Goal: Task Accomplishment & Management: Complete application form

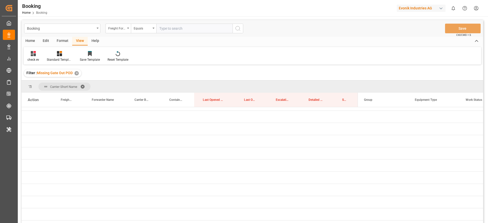
click at [56, 39] on div "Format" at bounding box center [62, 41] width 19 height 9
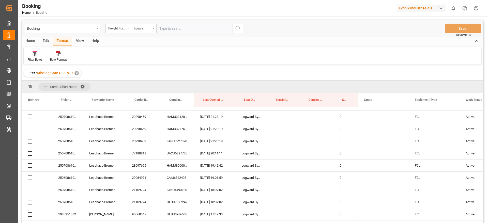
click at [32, 52] on div at bounding box center [34, 53] width 15 height 5
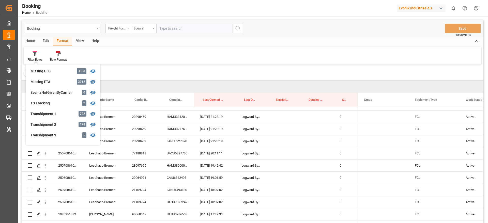
scroll to position [171, 0]
drag, startPoint x: 203, startPoint y: 93, endPoint x: 188, endPoint y: 81, distance: 19.2
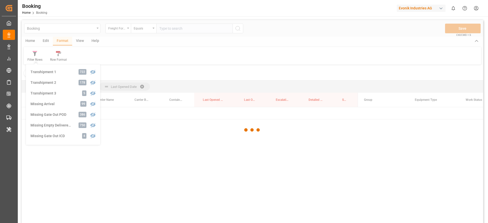
scroll to position [0, 0]
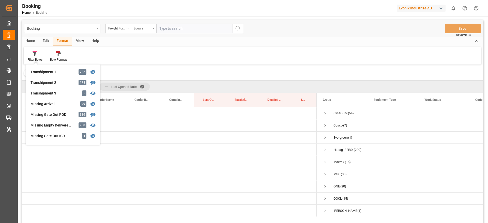
click at [119, 69] on div "Filter : Missing Gate Out POD ✕" at bounding box center [253, 73] width 462 height 14
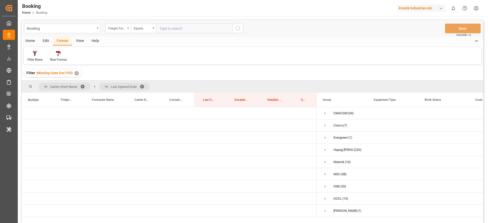
click at [83, 86] on span at bounding box center [84, 86] width 8 height 5
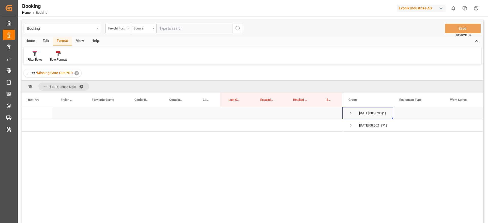
click at [349, 113] on span "Press SPACE to select this row." at bounding box center [351, 113] width 5 height 5
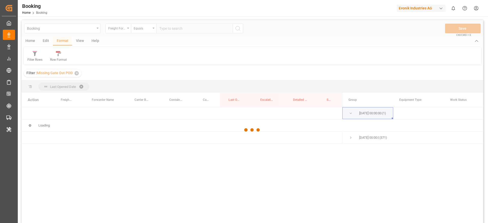
click at [349, 113] on div at bounding box center [253, 130] width 462 height 220
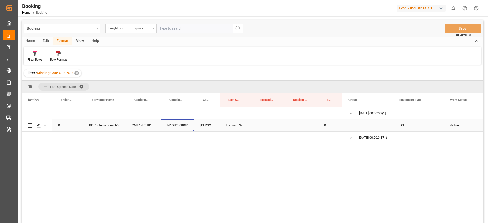
click at [181, 125] on div "MAGU2508084" at bounding box center [178, 126] width 34 height 12
click at [46, 127] on icon "open menu" at bounding box center [44, 125] width 5 height 5
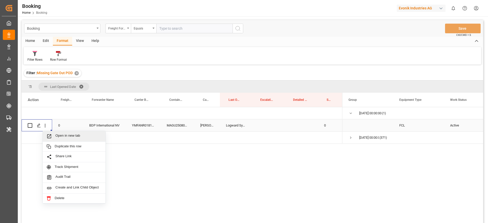
click at [61, 136] on span "Open in new tab" at bounding box center [78, 136] width 46 height 5
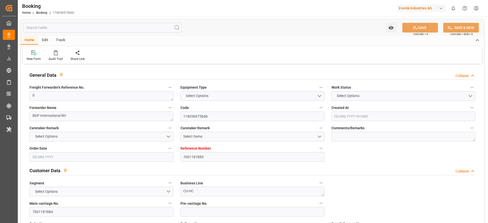
type input "7001187885"
type input "9944467"
type input "[PERSON_NAME]"
type input "Yang Ming Marine Transport Corp."
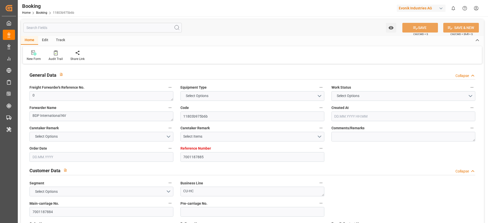
type input "BEANR"
type input "VNSGN"
type input "43"
type input "0"
type input "BEANR"
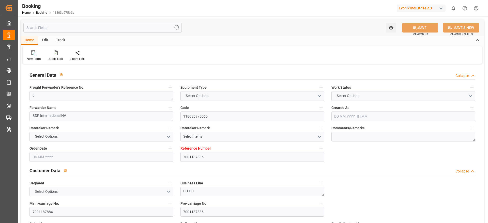
type input "VNTOT"
type input "9944467"
type input "05.06.2025 08:38"
type input "05.06.2025"
type input "11.08.2025"
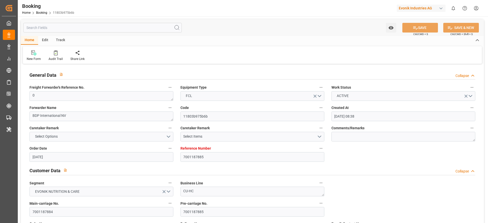
type input "18.06.2025"
type input "08.07.2025 05:30"
type input "30.06.2025 00:00"
type input "08.07.2025 05:55"
type input "30.06.2025 12:16"
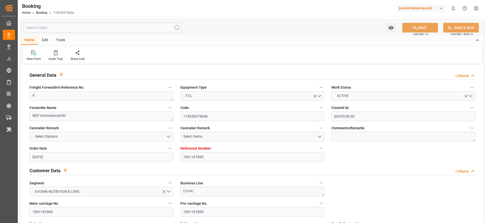
type input "20.08.2025 17:30"
type input "17.08.2025 00:00"
type input "20.08.2025 18:30"
type input "30.06.2025"
type input "20.08.2025 13:45"
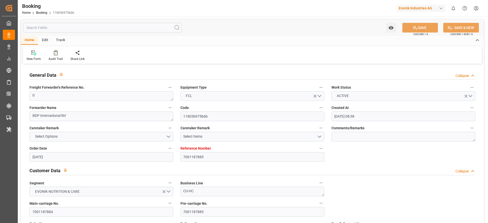
type input "20.08.2025"
type input "26.06.2025 07:36"
type input "07.07.2025 19:07"
type input "08.07.2025 05:30"
type input "08.07.2025 06:29"
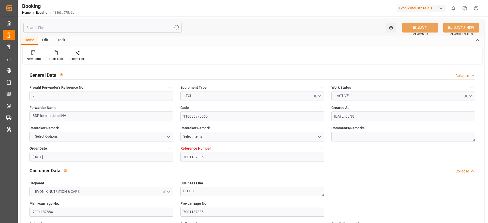
type input "20.08.2025 17:30"
type input "20.08.2025 10:51"
type input "20.08.2025 17:51"
type input "20.08.2025 22:50"
type input "24.08.2025 17:51"
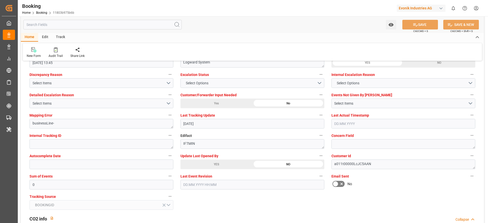
scroll to position [948, 0]
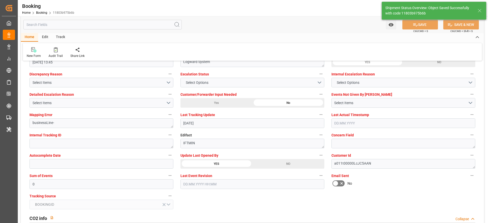
type textarea "sateesh godewar"
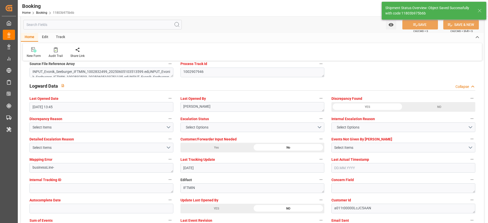
type input "21.08.2025 13:20"
